Goal: Check status: Check status

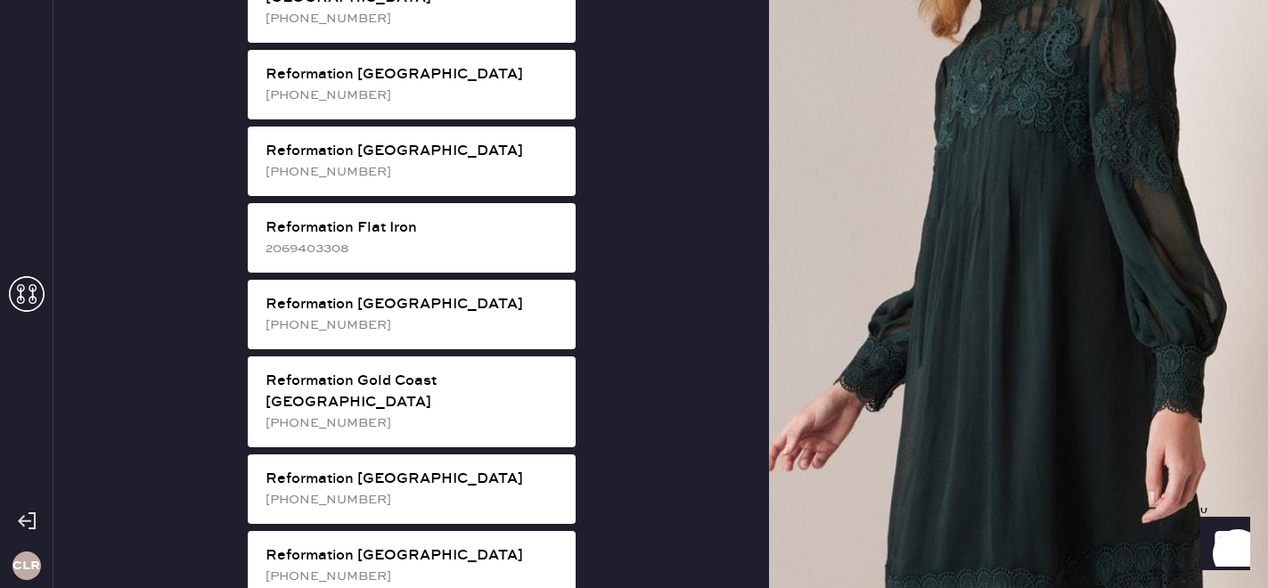
scroll to position [1084, 0]
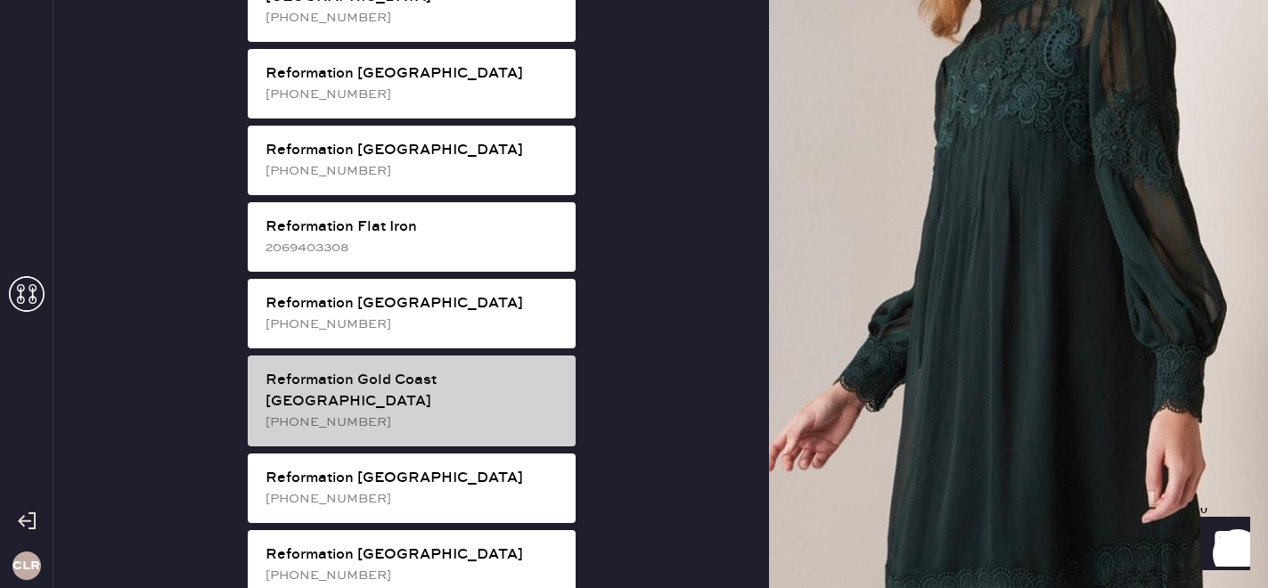
click at [437, 412] on div "[PHONE_NUMBER]" at bounding box center [413, 422] width 296 height 20
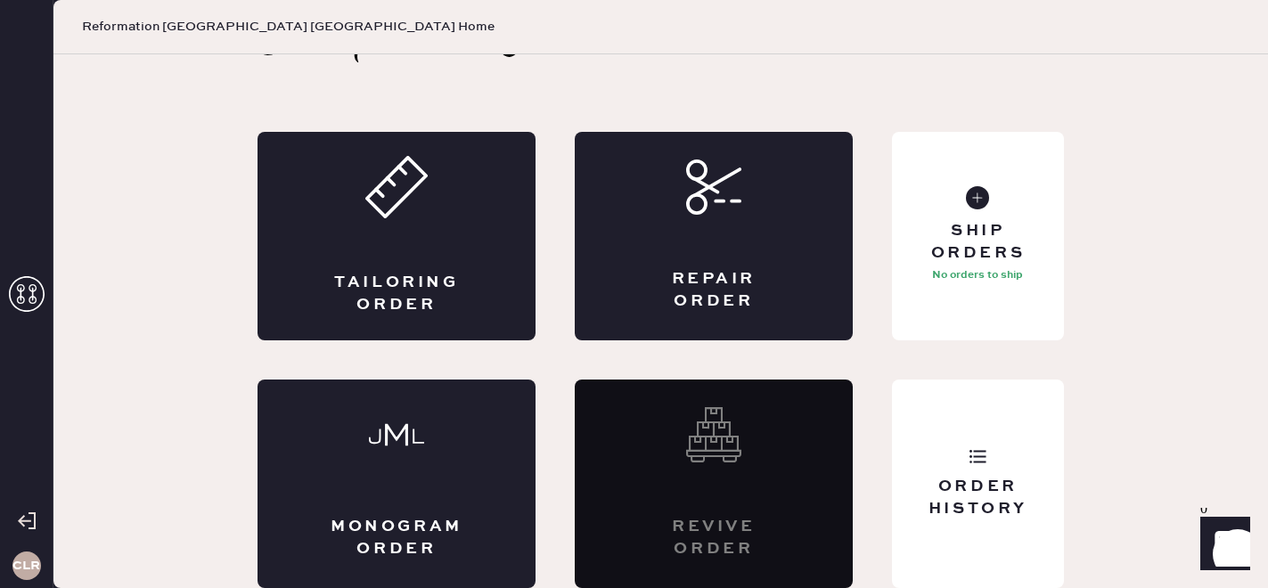
scroll to position [58, 0]
click at [985, 510] on div "Order History" at bounding box center [977, 498] width 143 height 45
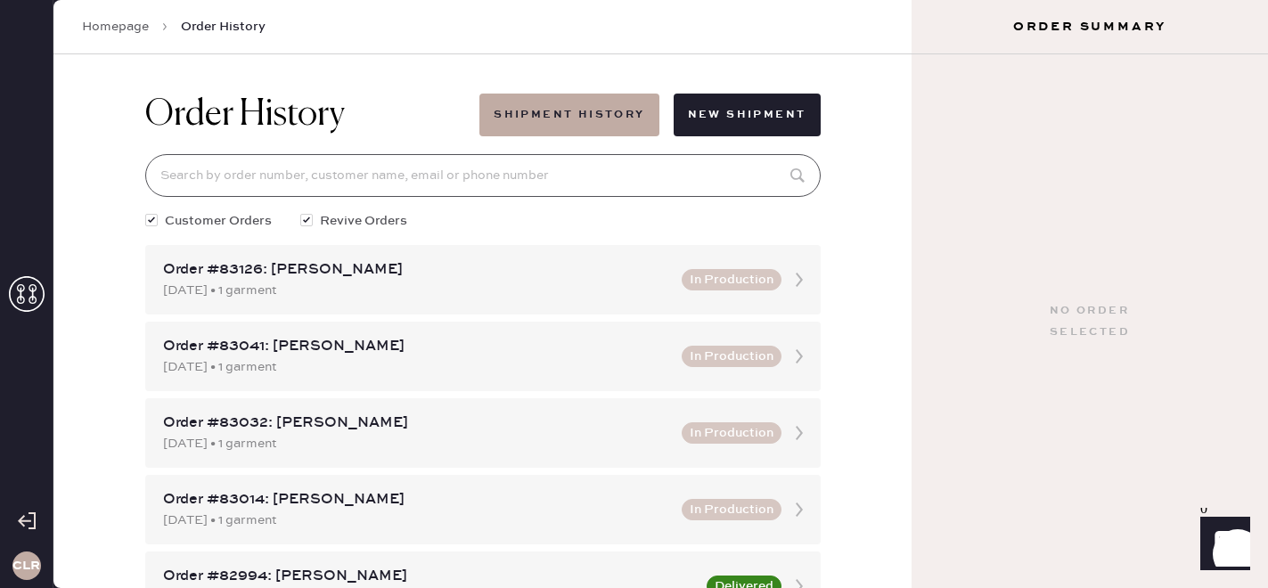
click at [329, 188] on input at bounding box center [482, 175] width 675 height 43
paste input "[EMAIL_ADDRESS][DOMAIN_NAME]"
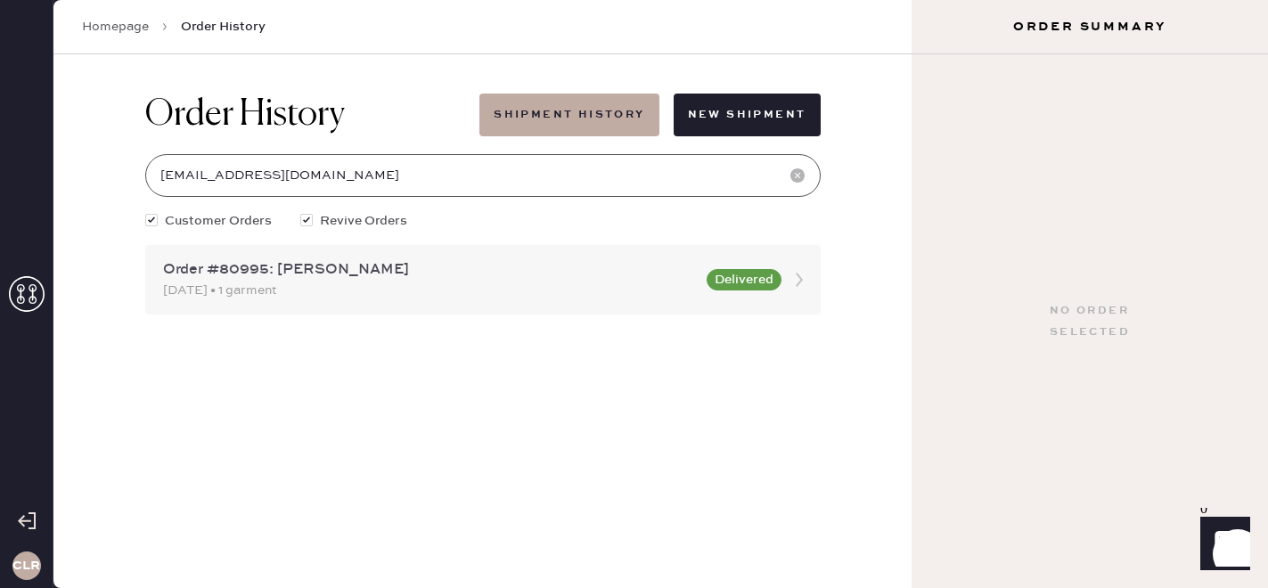
type input "[EMAIL_ADDRESS][DOMAIN_NAME]"
click at [371, 294] on div "[DATE] • 1 garment" at bounding box center [429, 291] width 533 height 20
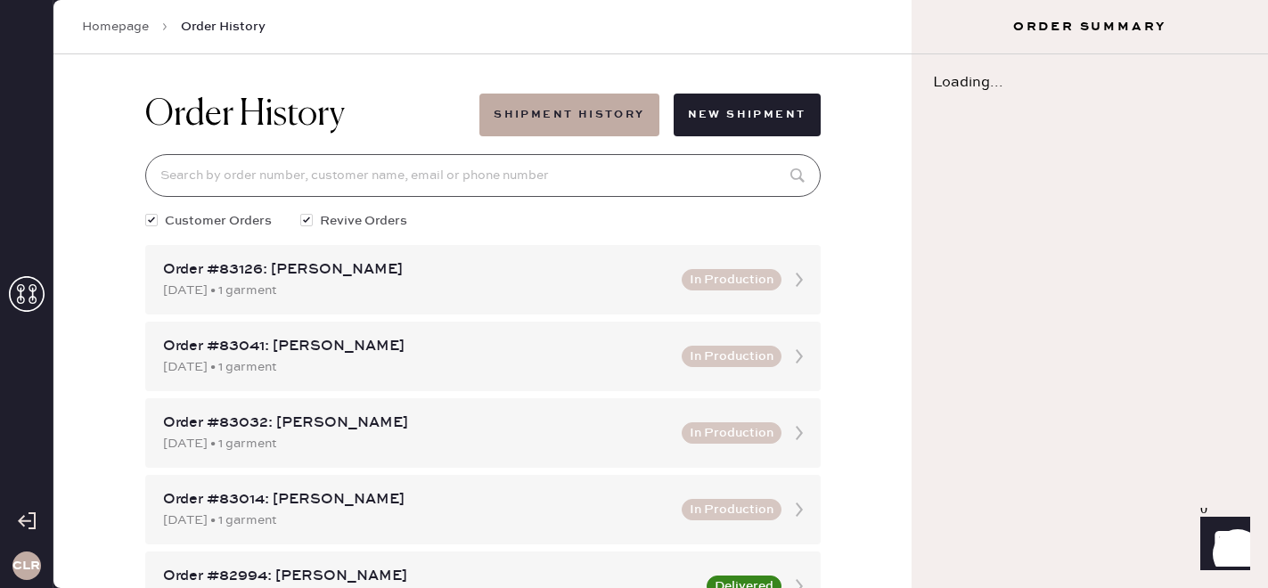
click at [302, 173] on input at bounding box center [482, 175] width 675 height 43
paste input "[EMAIL_ADDRESS][DOMAIN_NAME]"
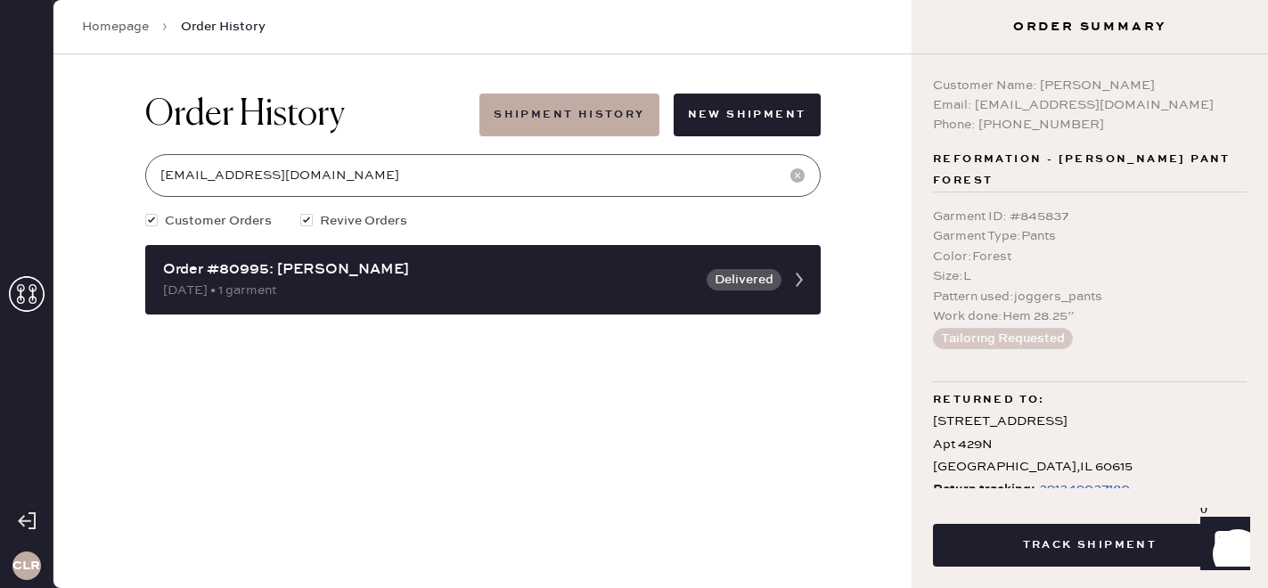
scroll to position [36, 0]
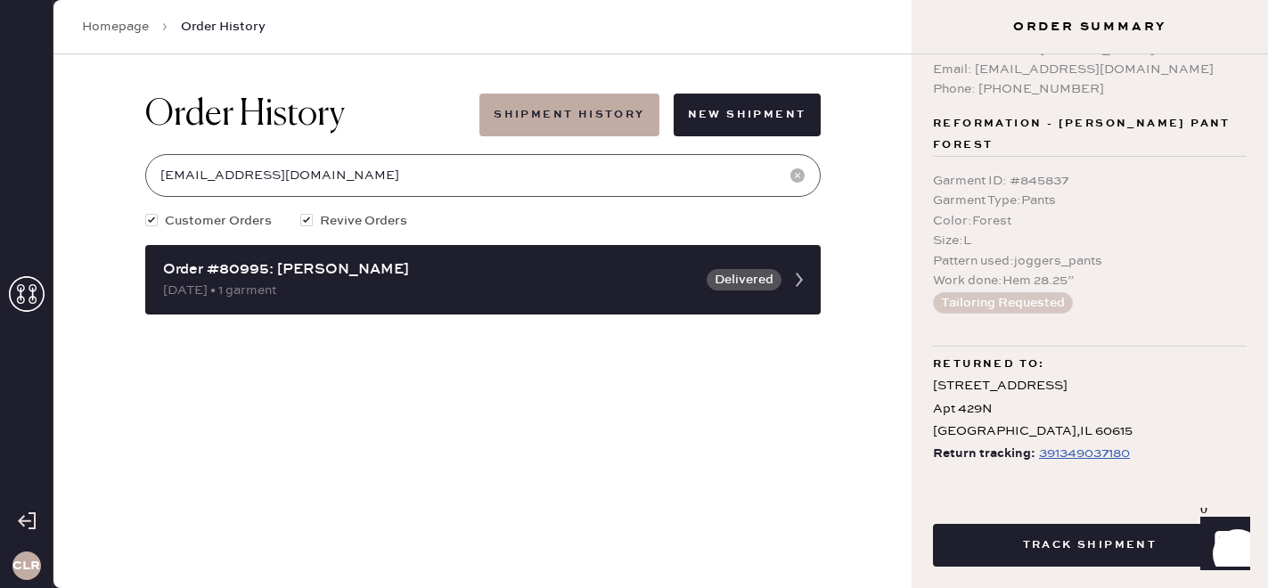
type input "[EMAIL_ADDRESS][DOMAIN_NAME]"
